Goal: Transaction & Acquisition: Purchase product/service

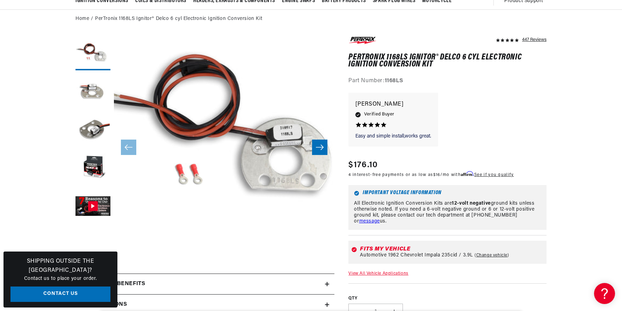
click at [497, 255] on link "Change vehicle" at bounding box center [491, 255] width 35 height 6
select select "1962"
select select "Chevrolet"
select select "Impala"
select select "235cid-3.9L"
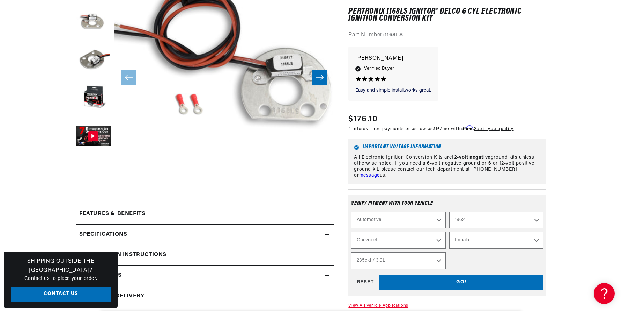
scroll to position [0, 212]
click at [92, 186] on button "Open media 1 in modal" at bounding box center [92, 186] width 0 height 0
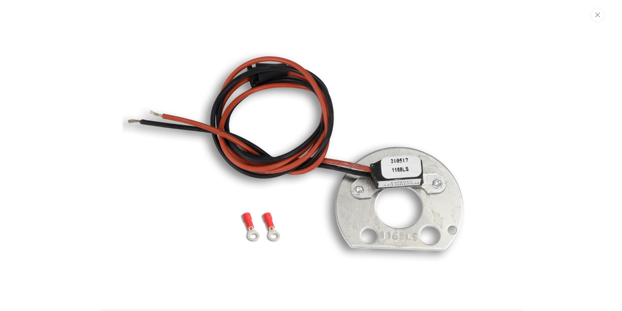
scroll to position [0, 0]
click at [529, 142] on div "Media gallery" at bounding box center [311, 155] width 622 height 311
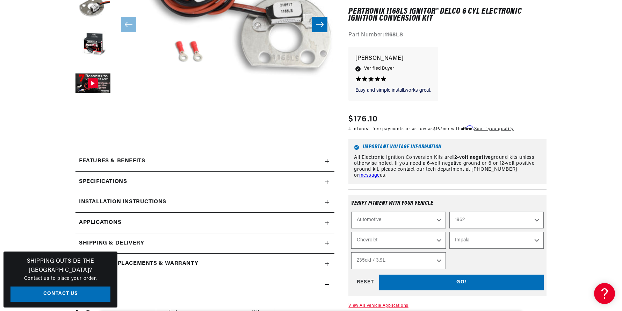
scroll to position [210, 0]
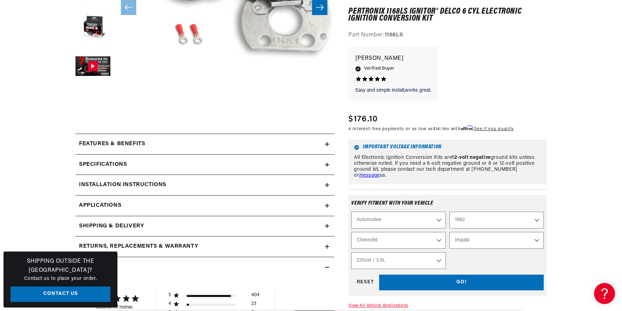
click at [326, 206] on icon at bounding box center [327, 205] width 4 height 4
